Goal: Information Seeking & Learning: Find specific fact

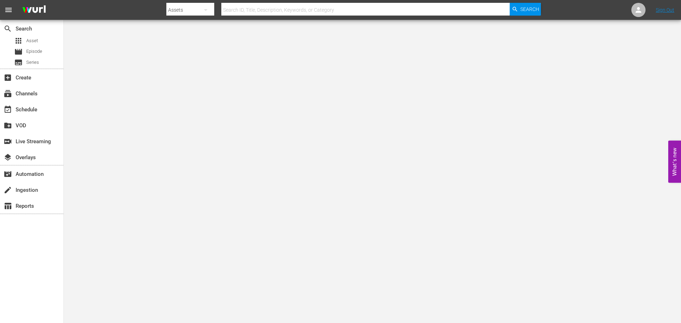
click at [259, 9] on input "text" at bounding box center [365, 9] width 289 height 17
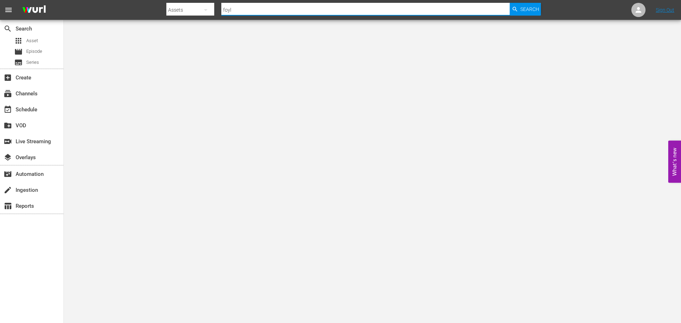
type input "[PERSON_NAME]'s war"
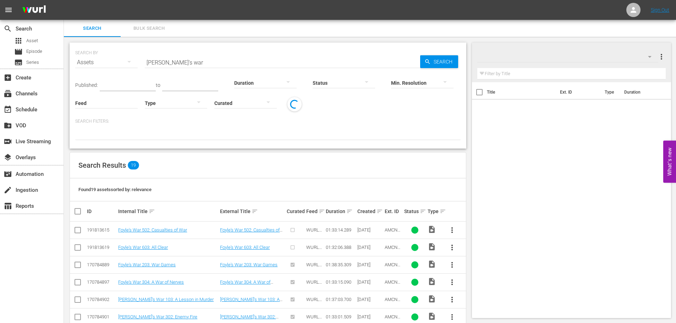
click at [196, 64] on input "[PERSON_NAME]'s war" at bounding box center [282, 62] width 275 height 17
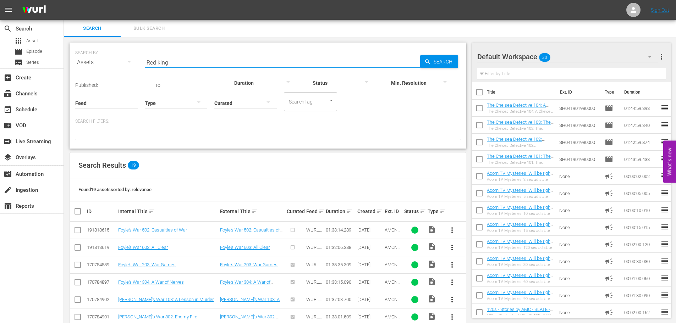
type input "Red king"
